Goal: Find specific page/section: Find specific page/section

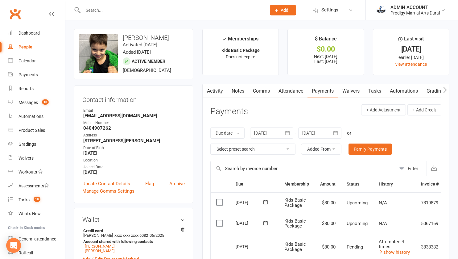
click at [178, 13] on input "text" at bounding box center [171, 10] width 181 height 9
type input "FAITH"
click at [116, 12] on input "FAITH" at bounding box center [171, 10] width 181 height 9
click at [414, 12] on div "Prodigy Martial Arts Dural" at bounding box center [414, 13] width 49 height 6
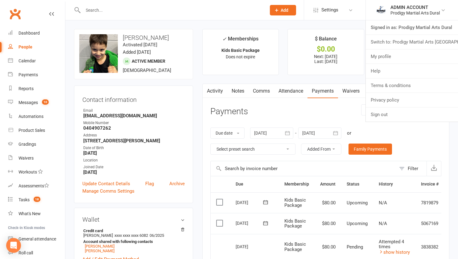
click at [414, 43] on link "Switch to: Prodigy Martial Arts Seven Hills" at bounding box center [411, 42] width 92 height 14
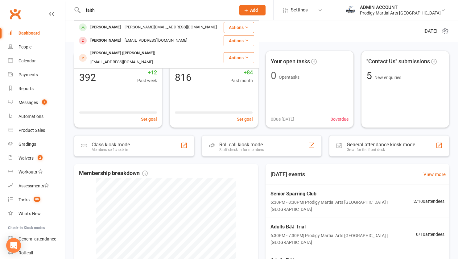
type input "faith"
click at [102, 26] on div "[PERSON_NAME]" at bounding box center [105, 27] width 34 height 9
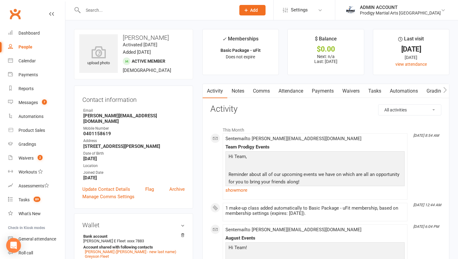
click at [326, 90] on link "Payments" at bounding box center [322, 91] width 31 height 14
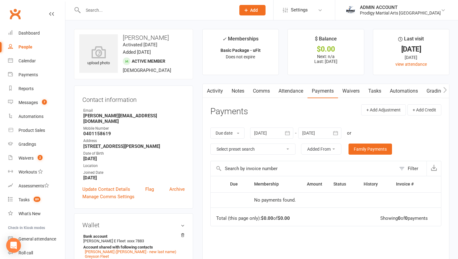
click at [99, 10] on input "text" at bounding box center [156, 10] width 150 height 9
paste input "[EMAIL_ADDRESS][DOMAIN_NAME]"
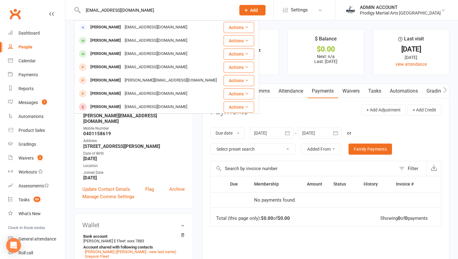
type input "[EMAIL_ADDRESS][DOMAIN_NAME]"
click at [123, 28] on div "[EMAIL_ADDRESS][DOMAIN_NAME]" at bounding box center [156, 27] width 66 height 9
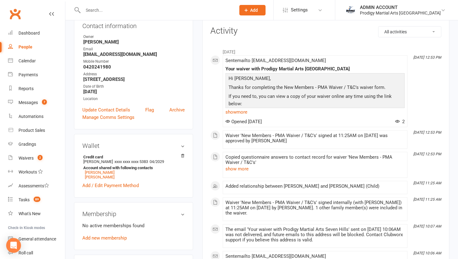
scroll to position [73, 0]
click at [101, 173] on link "[PERSON_NAME]" at bounding box center [100, 171] width 30 height 5
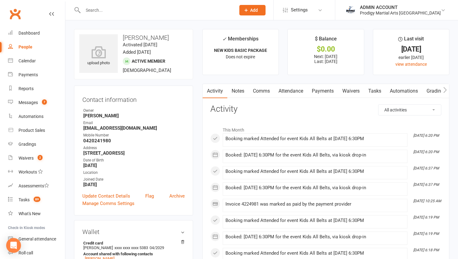
click at [320, 93] on link "Payments" at bounding box center [322, 91] width 31 height 14
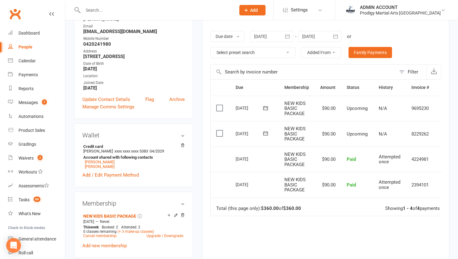
scroll to position [97, 0]
click at [96, 168] on link "[PERSON_NAME]" at bounding box center [100, 166] width 30 height 5
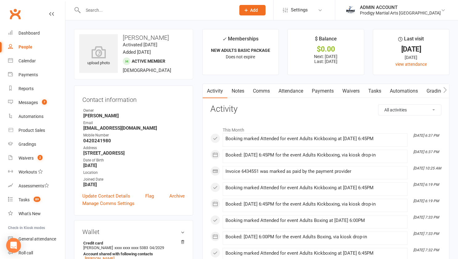
click at [320, 89] on link "Payments" at bounding box center [322, 91] width 31 height 14
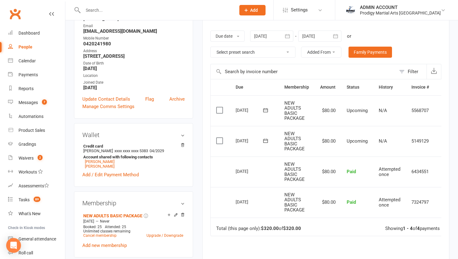
scroll to position [96, 0]
click at [100, 169] on link "[PERSON_NAME]" at bounding box center [100, 166] width 30 height 5
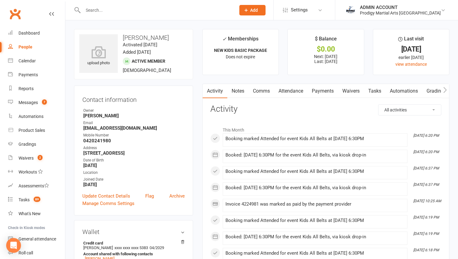
click at [317, 88] on link "Payments" at bounding box center [322, 91] width 31 height 14
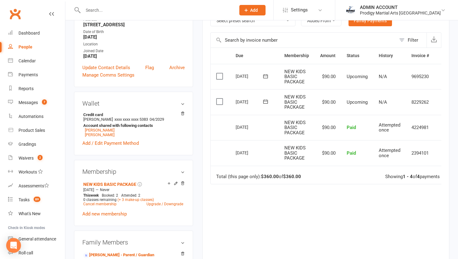
scroll to position [128, 0]
click at [93, 131] on link "[PERSON_NAME]" at bounding box center [100, 129] width 30 height 5
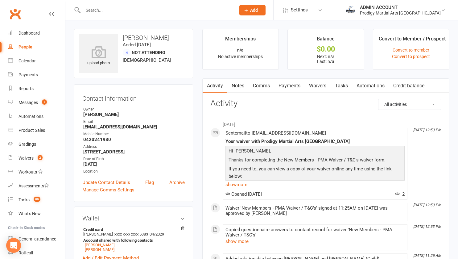
click at [293, 86] on link "Payments" at bounding box center [289, 86] width 31 height 14
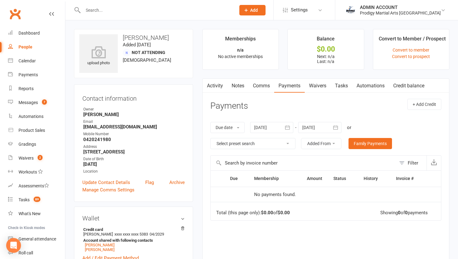
click at [106, 6] on div at bounding box center [152, 10] width 157 height 20
click at [89, 14] on input "text" at bounding box center [156, 10] width 150 height 9
paste input "[EMAIL_ADDRESS][DOMAIN_NAME]"
type input "[EMAIL_ADDRESS][DOMAIN_NAME]"
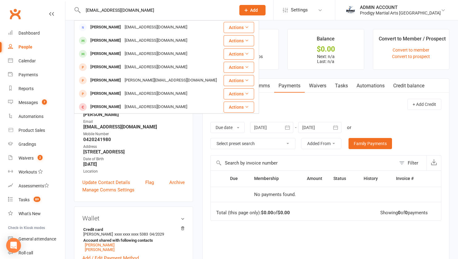
click at [139, 11] on input "[EMAIL_ADDRESS][DOMAIN_NAME]" at bounding box center [156, 10] width 150 height 9
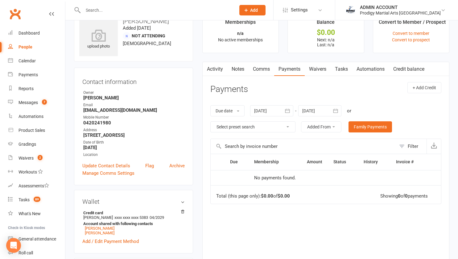
scroll to position [84, 0]
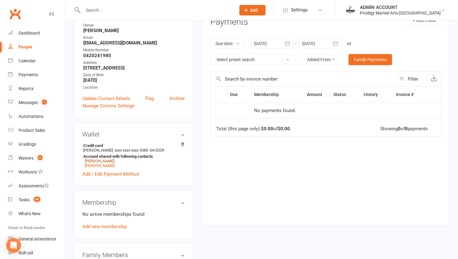
click at [97, 162] on link "[PERSON_NAME]" at bounding box center [100, 160] width 30 height 5
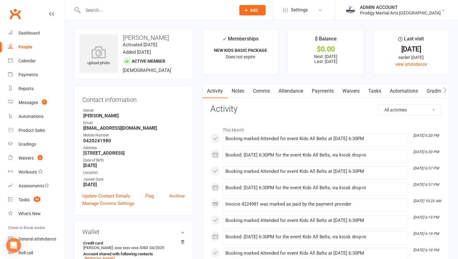
click at [317, 91] on link "Payments" at bounding box center [322, 91] width 31 height 14
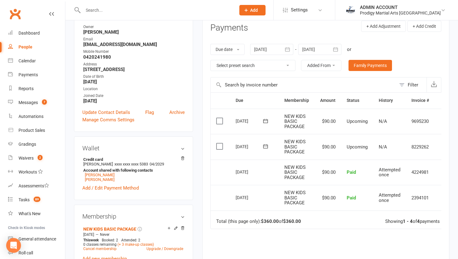
scroll to position [88, 0]
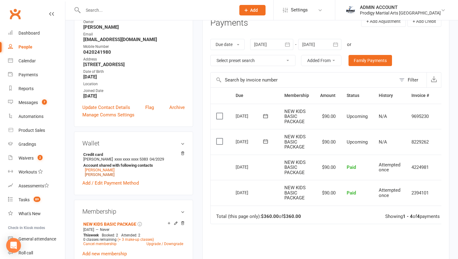
click at [105, 177] on link "[PERSON_NAME]" at bounding box center [100, 174] width 30 height 5
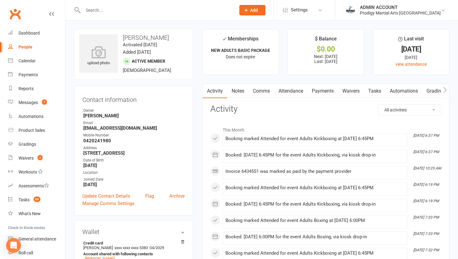
click at [322, 94] on link "Payments" at bounding box center [322, 91] width 31 height 14
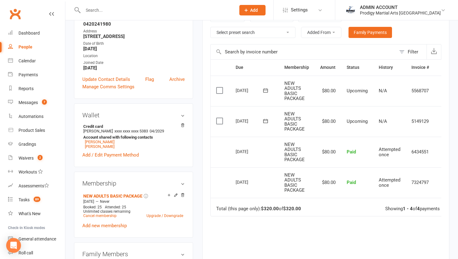
scroll to position [118, 0]
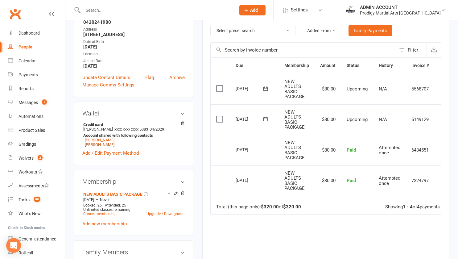
click at [102, 147] on link "[PERSON_NAME]" at bounding box center [100, 144] width 30 height 5
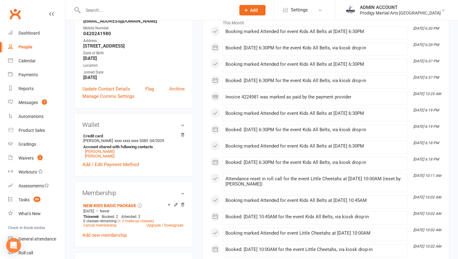
scroll to position [108, 0]
